Goal: Task Accomplishment & Management: Manage account settings

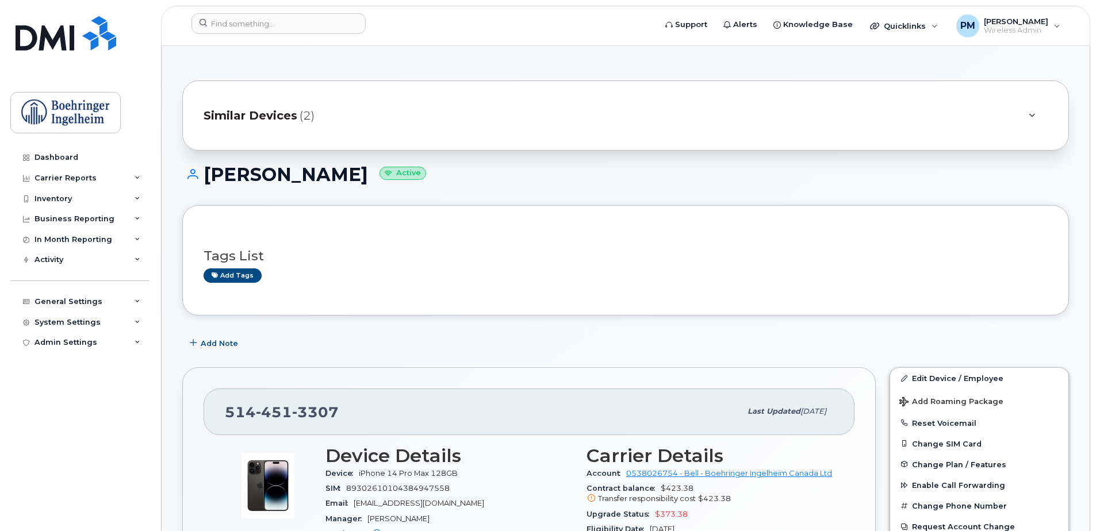
scroll to position [210, 0]
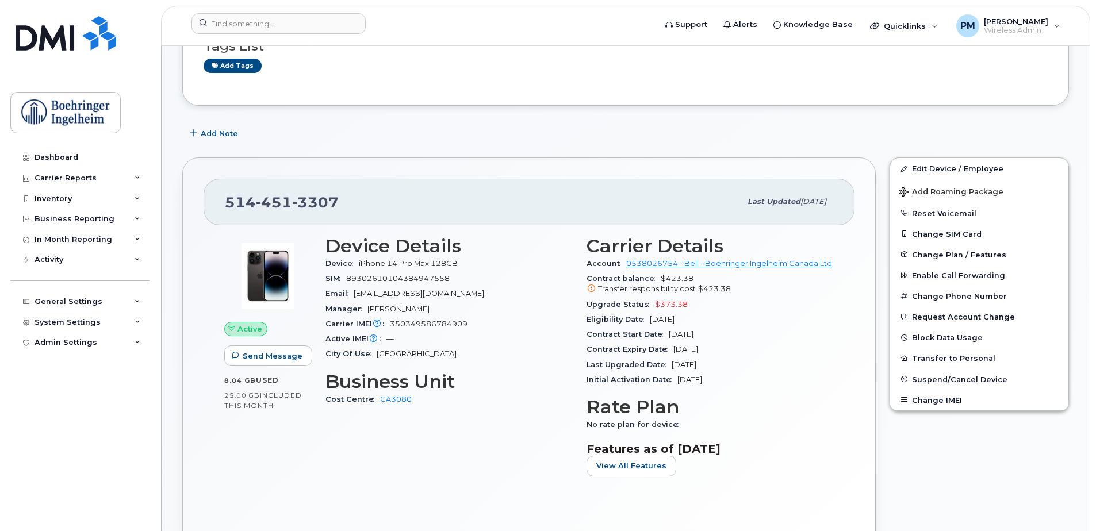
drag, startPoint x: 726, startPoint y: 298, endPoint x: 737, endPoint y: 301, distance: 10.6
click at [727, 298] on div "Upgrade Status $373.38" at bounding box center [710, 304] width 247 height 15
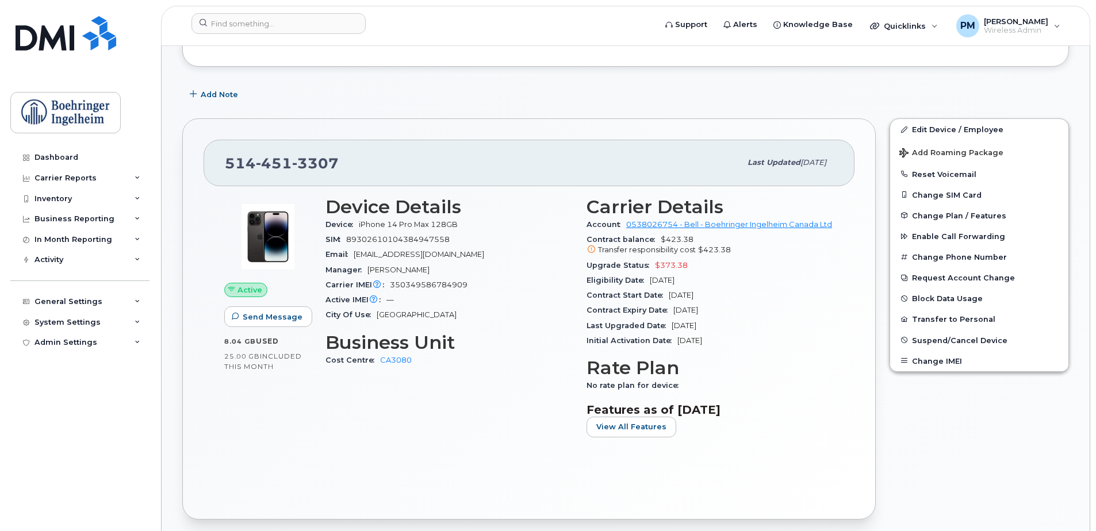
scroll to position [267, 0]
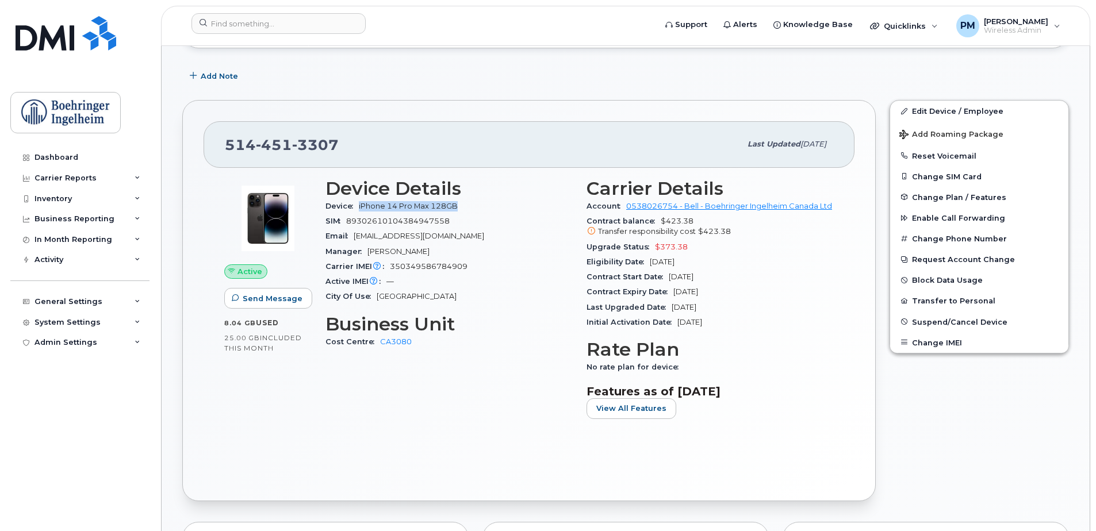
drag, startPoint x: 358, startPoint y: 203, endPoint x: 461, endPoint y: 202, distance: 102.9
click at [461, 202] on div "Device iPhone 14 Pro Max 128GB" at bounding box center [449, 206] width 247 height 15
drag, startPoint x: 623, startPoint y: 277, endPoint x: 659, endPoint y: 281, distance: 35.8
click at [659, 281] on span "Contract Start Date" at bounding box center [628, 277] width 82 height 9
drag, startPoint x: 659, startPoint y: 281, endPoint x: 670, endPoint y: 278, distance: 11.2
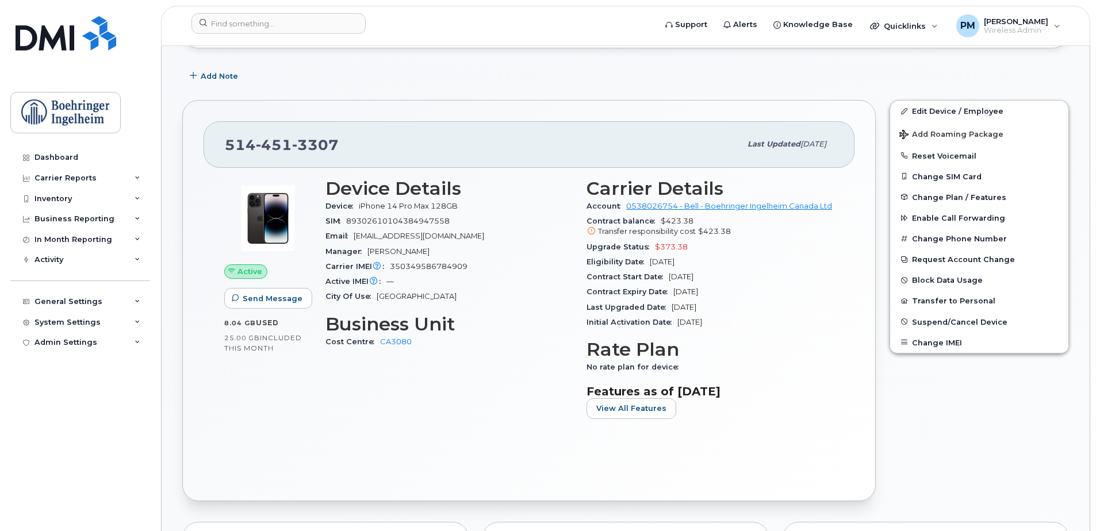
click at [670, 278] on span "Nov 06, 2023" at bounding box center [681, 277] width 25 height 9
drag, startPoint x: 667, startPoint y: 278, endPoint x: 721, endPoint y: 274, distance: 54.2
click at [721, 274] on div "Contract Start Date Nov 06, 2023" at bounding box center [710, 277] width 247 height 15
click at [724, 279] on div "Contract Start Date Nov 06, 2023" at bounding box center [710, 277] width 247 height 15
drag, startPoint x: 676, startPoint y: 290, endPoint x: 752, endPoint y: 297, distance: 76.2
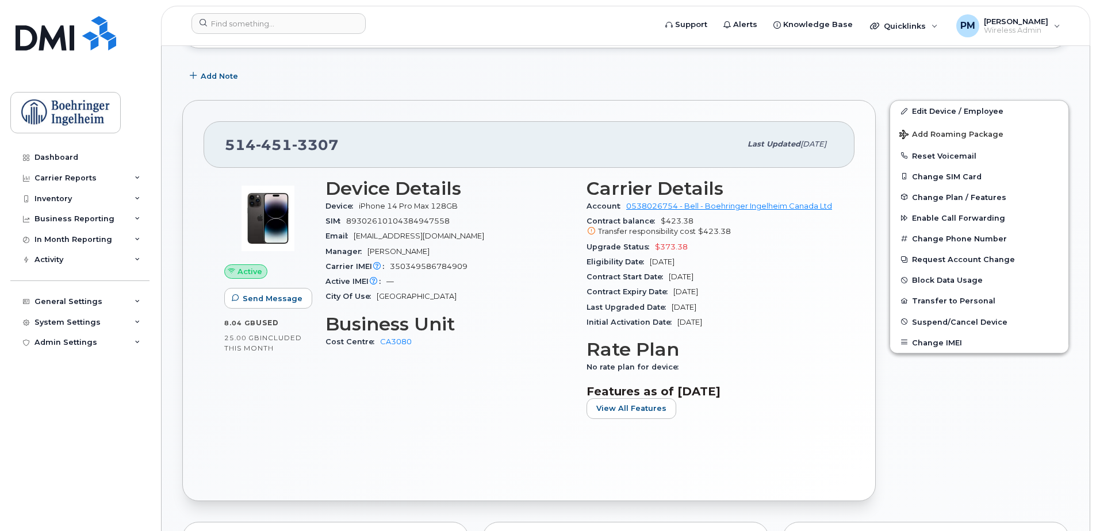
click at [752, 297] on div "Contract Expiry Date Nov 05, 2026" at bounding box center [710, 292] width 247 height 15
drag, startPoint x: 666, startPoint y: 223, endPoint x: 694, endPoint y: 221, distance: 28.2
click at [694, 221] on div "Contract balance $423.38 Transfer responsibility cost $423.38" at bounding box center [710, 227] width 247 height 26
click at [698, 220] on div "Contract balance $423.38 Transfer responsibility cost $423.38" at bounding box center [710, 227] width 247 height 26
drag, startPoint x: 663, startPoint y: 218, endPoint x: 698, endPoint y: 220, distance: 35.1
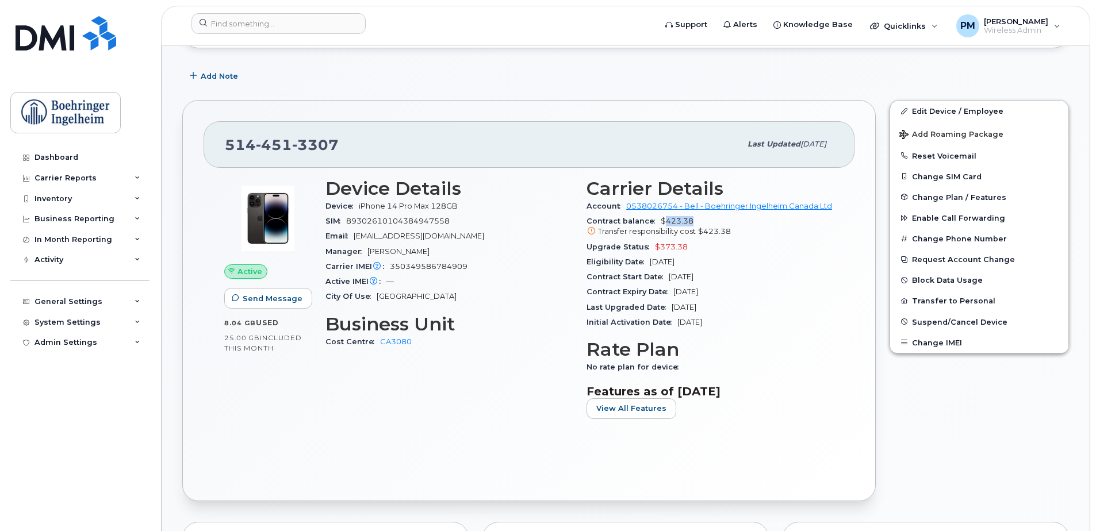
click at [698, 220] on div "Contract balance $423.38 Transfer responsibility cost $423.38" at bounding box center [710, 227] width 247 height 26
click at [706, 222] on div "Contract balance $423.38 Transfer responsibility cost $423.38" at bounding box center [710, 227] width 247 height 26
drag, startPoint x: 665, startPoint y: 221, endPoint x: 696, endPoint y: 219, distance: 30.6
click at [696, 219] on div "Contract balance $423.38 Transfer responsibility cost $423.38" at bounding box center [710, 227] width 247 height 26
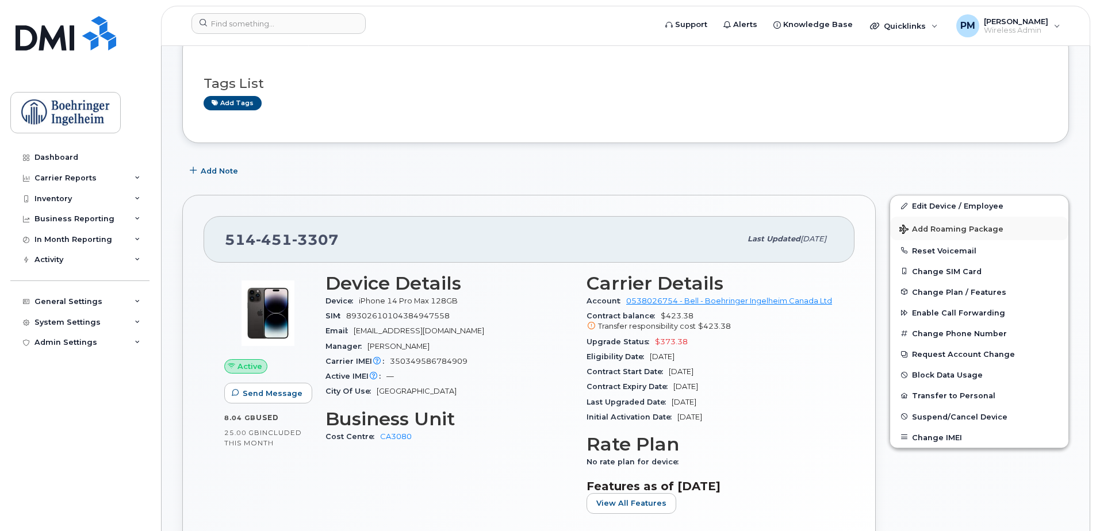
scroll to position [173, 0]
click at [982, 220] on button "Add Roaming Package" at bounding box center [979, 229] width 178 height 24
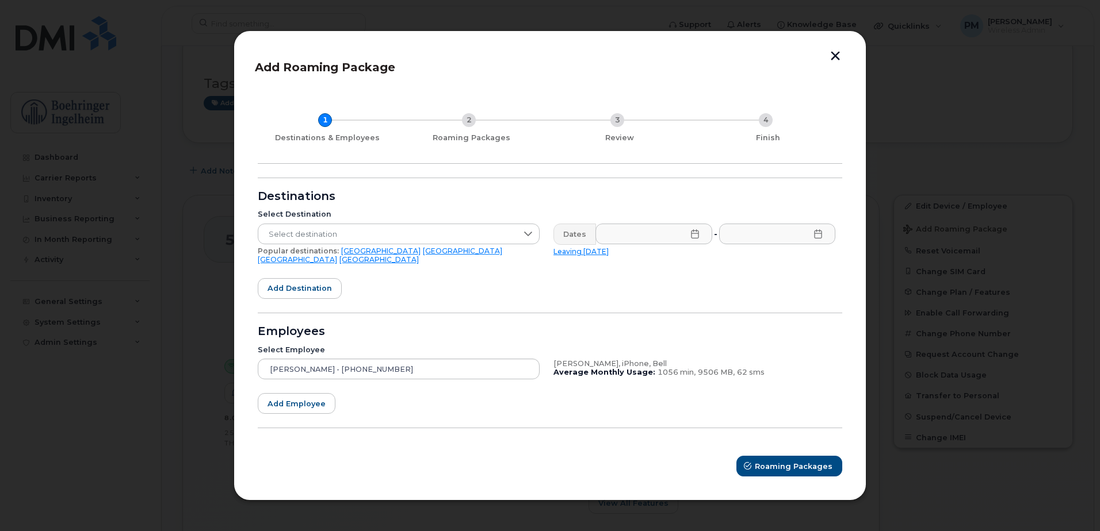
click at [835, 56] on button "button" at bounding box center [834, 57] width 17 height 12
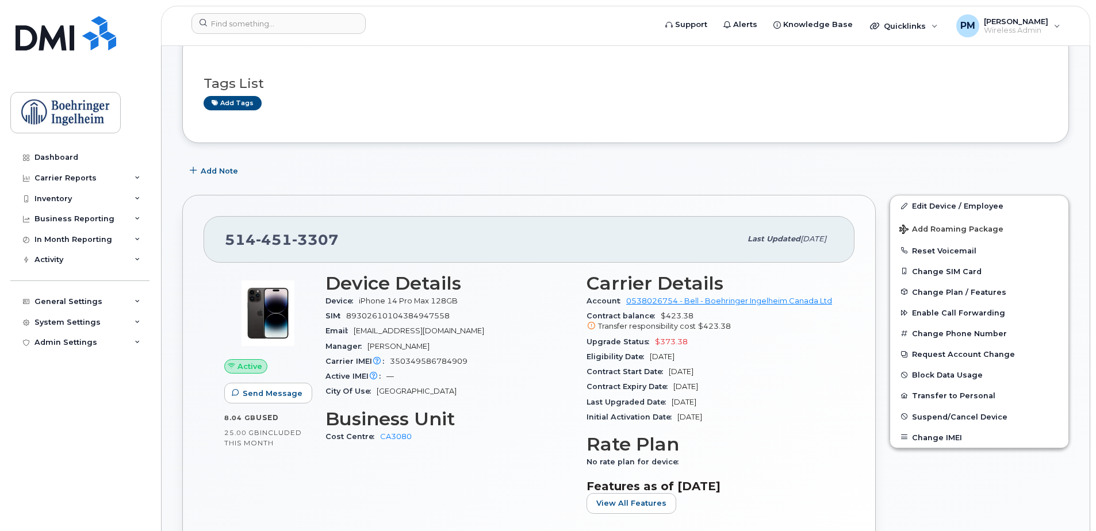
click at [918, 195] on div "Edit Device / Employee Add Roaming Package Reset Voicemail Change SIM Card Chan…" at bounding box center [979, 321] width 179 height 253
click at [918, 204] on link "Edit Device / Employee" at bounding box center [979, 206] width 178 height 21
